Goal: Information Seeking & Learning: Learn about a topic

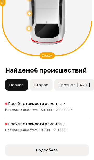
scroll to position [714, 0]
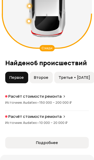
click at [75, 83] on button "Третье • [DATE]" at bounding box center [75, 78] width 40 height 12
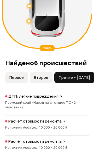
click at [54, 144] on p "Расчёт стоимости ремонта" at bounding box center [35, 141] width 54 height 5
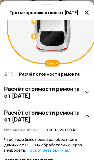
scroll to position [72, 0]
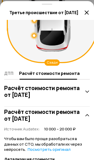
click at [88, 14] on icon at bounding box center [87, 12] width 6 height 6
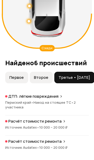
click at [74, 109] on div "Пермский край • Наезд на стоящее ТС • 2 участника" at bounding box center [47, 104] width 84 height 9
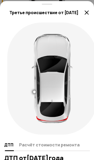
click at [73, 2] on div "Третье происшествие от [DATE]" at bounding box center [47, 10] width 94 height 19
click at [86, 14] on icon at bounding box center [87, 12] width 6 height 6
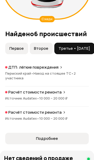
scroll to position [749, 0]
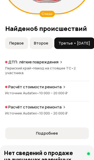
click at [59, 136] on span "Подробнее" at bounding box center [46, 133] width 75 height 5
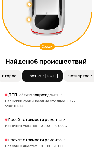
scroll to position [0, 33]
click at [86, 79] on span "Четвёртое • [DATE]" at bounding box center [87, 75] width 39 height 5
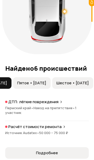
scroll to position [0, 134]
click at [46, 86] on span "Пятое • [DATE]" at bounding box center [31, 83] width 29 height 5
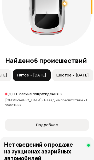
scroll to position [0, 159]
click at [74, 78] on span "Шестое • [DATE]" at bounding box center [73, 75] width 33 height 5
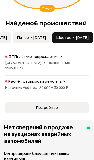
scroll to position [755, 0]
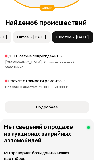
click at [54, 106] on span "Подробнее" at bounding box center [47, 107] width 22 height 5
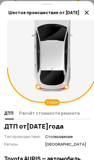
scroll to position [0, 0]
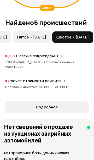
click at [28, 40] on span "Пятое • [DATE]" at bounding box center [31, 37] width 29 height 5
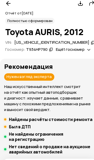
scroll to position [37, 0]
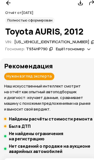
click at [88, 52] on icon at bounding box center [89, 48] width 3 height 5
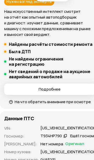
scroll to position [118, 0]
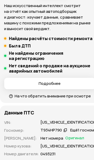
click at [61, 86] on span "Подробнее" at bounding box center [49, 83] width 83 height 5
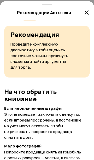
scroll to position [0, 0]
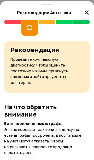
click at [89, 12] on icon at bounding box center [87, 12] width 6 height 6
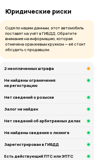
scroll to position [442, 0]
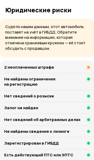
click at [68, 70] on div "2 неоплаченных штрафа" at bounding box center [47, 67] width 86 height 5
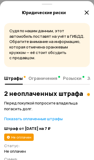
scroll to position [0, 0]
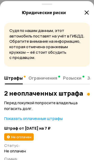
click at [43, 77] on span "Ограничения" at bounding box center [43, 78] width 29 height 5
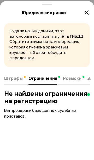
scroll to position [0, 0]
click at [89, 14] on icon at bounding box center [87, 12] width 6 height 6
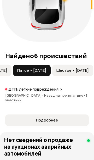
scroll to position [723, 0]
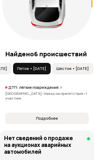
click at [73, 71] on span "Шестое • [DATE]" at bounding box center [73, 68] width 33 height 5
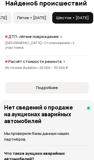
scroll to position [776, 0]
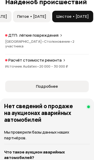
click at [60, 86] on span "Подробнее" at bounding box center [46, 86] width 75 height 5
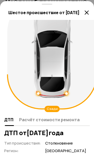
scroll to position [0, 0]
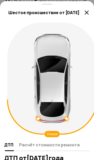
click at [88, 15] on icon at bounding box center [87, 12] width 6 height 6
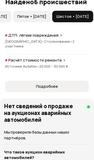
click at [28, 19] on span "Пятое • [DATE]" at bounding box center [31, 16] width 29 height 5
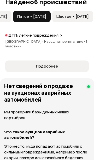
click at [53, 67] on button "Подробнее" at bounding box center [47, 67] width 84 height 12
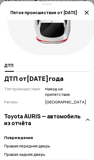
scroll to position [79, 0]
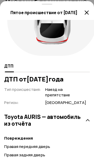
click at [89, 13] on icon at bounding box center [87, 12] width 6 height 6
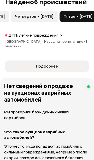
scroll to position [0, 85]
click at [45, 19] on span "Четвёртое • [DATE]" at bounding box center [35, 16] width 39 height 5
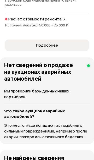
scroll to position [816, 0]
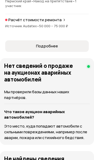
click at [58, 48] on span "Подробнее" at bounding box center [46, 46] width 75 height 5
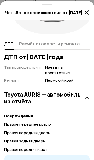
scroll to position [103, 0]
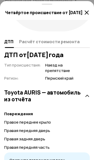
click at [89, 15] on icon at bounding box center [87, 12] width 6 height 6
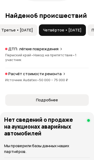
scroll to position [0, 54]
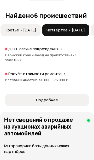
click at [27, 31] on span "Третье • [DATE]" at bounding box center [21, 30] width 32 height 5
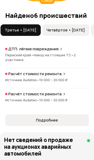
click at [59, 123] on span "Подробнее" at bounding box center [46, 120] width 75 height 5
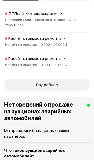
scroll to position [799, 0]
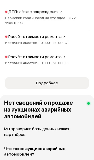
click at [59, 86] on span "Подробнее" at bounding box center [46, 83] width 75 height 5
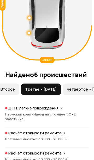
scroll to position [0, 10]
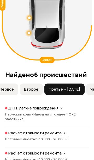
click at [45, 93] on button "Третье • [DATE]" at bounding box center [65, 90] width 40 height 12
click at [31, 92] on span "Второе" at bounding box center [31, 89] width 14 height 5
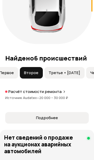
scroll to position [743, 0]
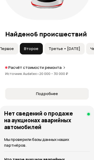
click at [63, 70] on icon at bounding box center [64, 68] width 3 height 4
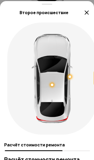
click at [49, 99] on div at bounding box center [52, 78] width 41 height 89
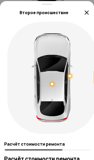
scroll to position [0, 0]
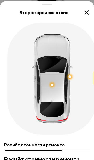
click at [88, 12] on icon at bounding box center [87, 12] width 6 height 6
